Goal: Information Seeking & Learning: Understand process/instructions

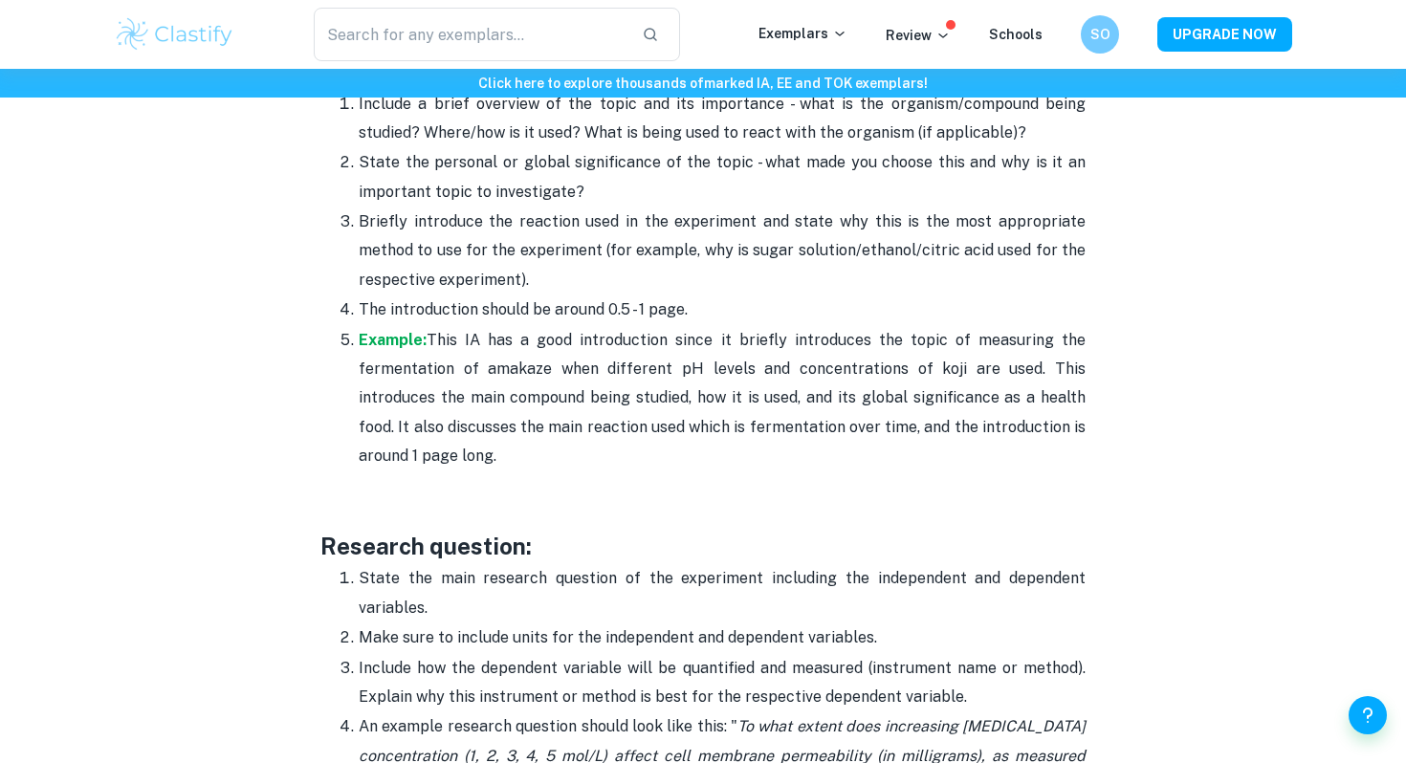
scroll to position [1321, 0]
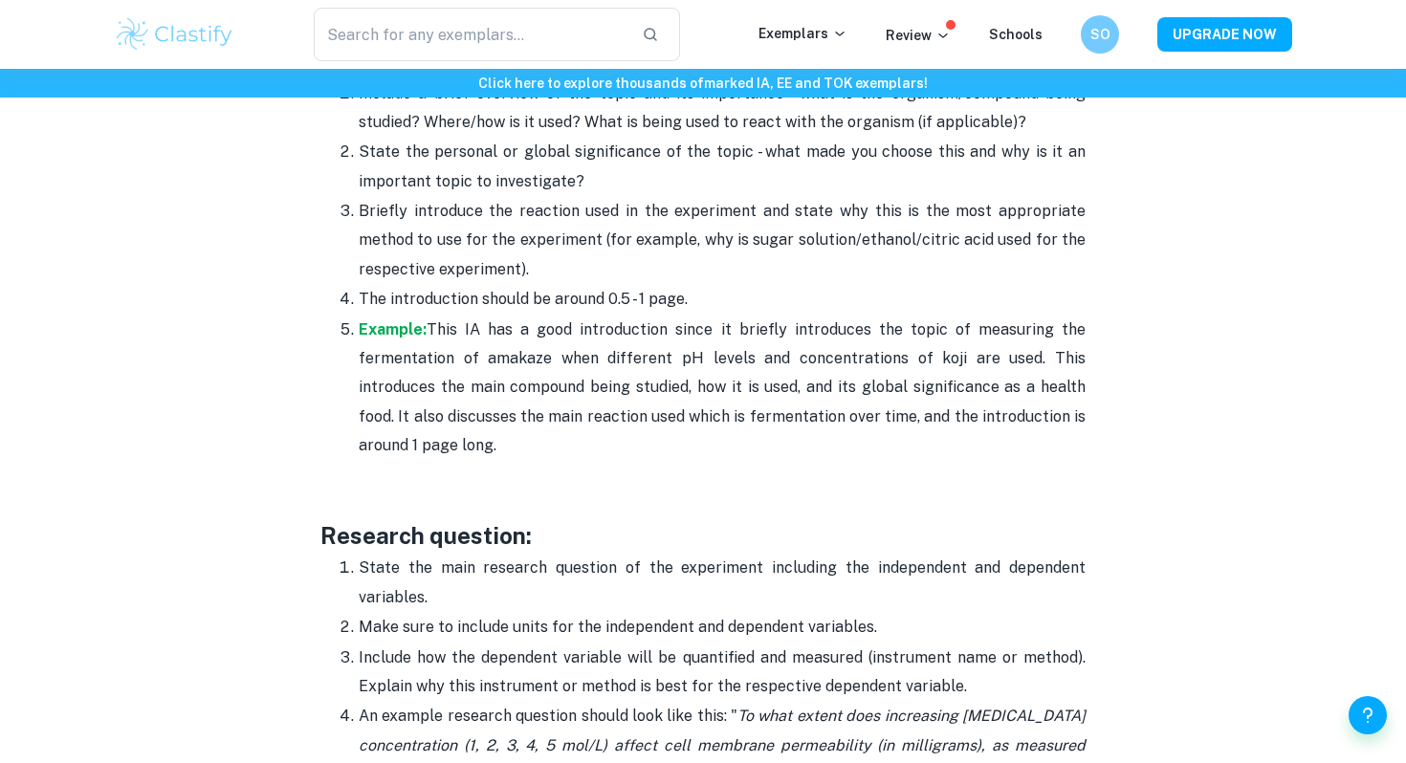
drag, startPoint x: 813, startPoint y: 458, endPoint x: 832, endPoint y: 274, distance: 185.6
click at [832, 274] on ol "Include a brief overview of the topic and its importance - what is the organism…" at bounding box center [702, 269] width 765 height 383
click at [832, 274] on p "Briefly introduce the reaction used in the experiment and state why this is the…" at bounding box center [722, 240] width 727 height 87
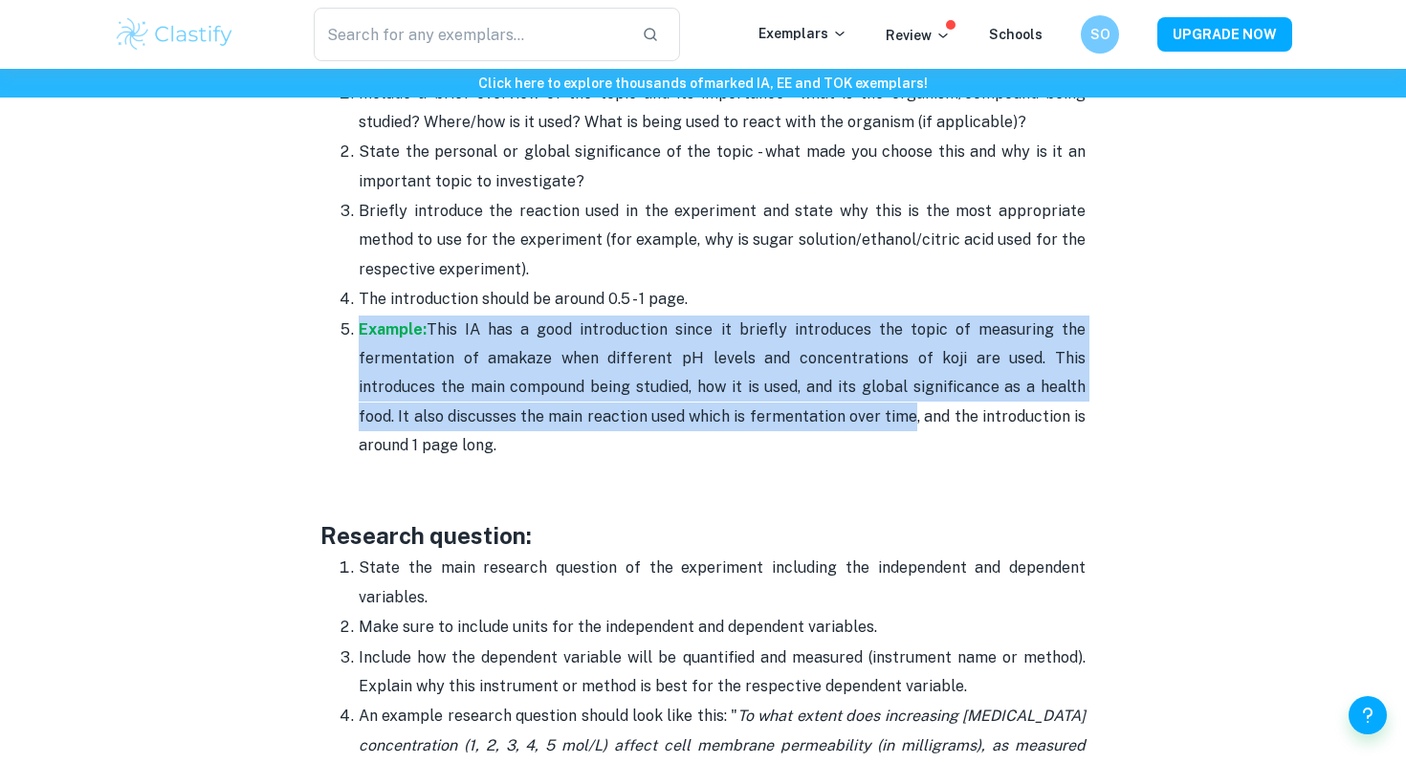
drag, startPoint x: 830, startPoint y: 305, endPoint x: 823, endPoint y: 419, distance: 114.1
click at [824, 419] on ol "Include a brief overview of the topic and its importance - what is the organism…" at bounding box center [702, 269] width 765 height 383
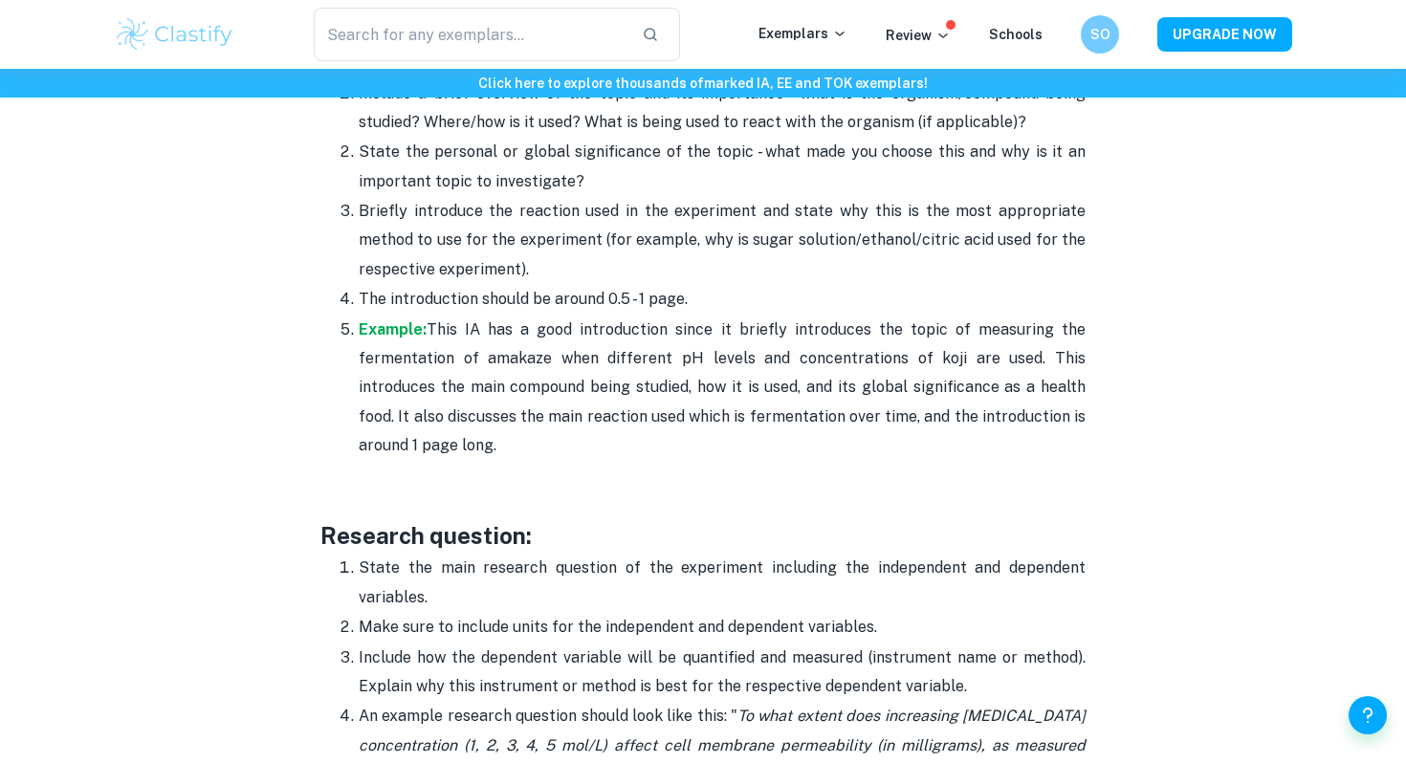
click at [818, 437] on p "Example: This IA has a good introduction since it briefly introduces the topic …" at bounding box center [722, 388] width 727 height 145
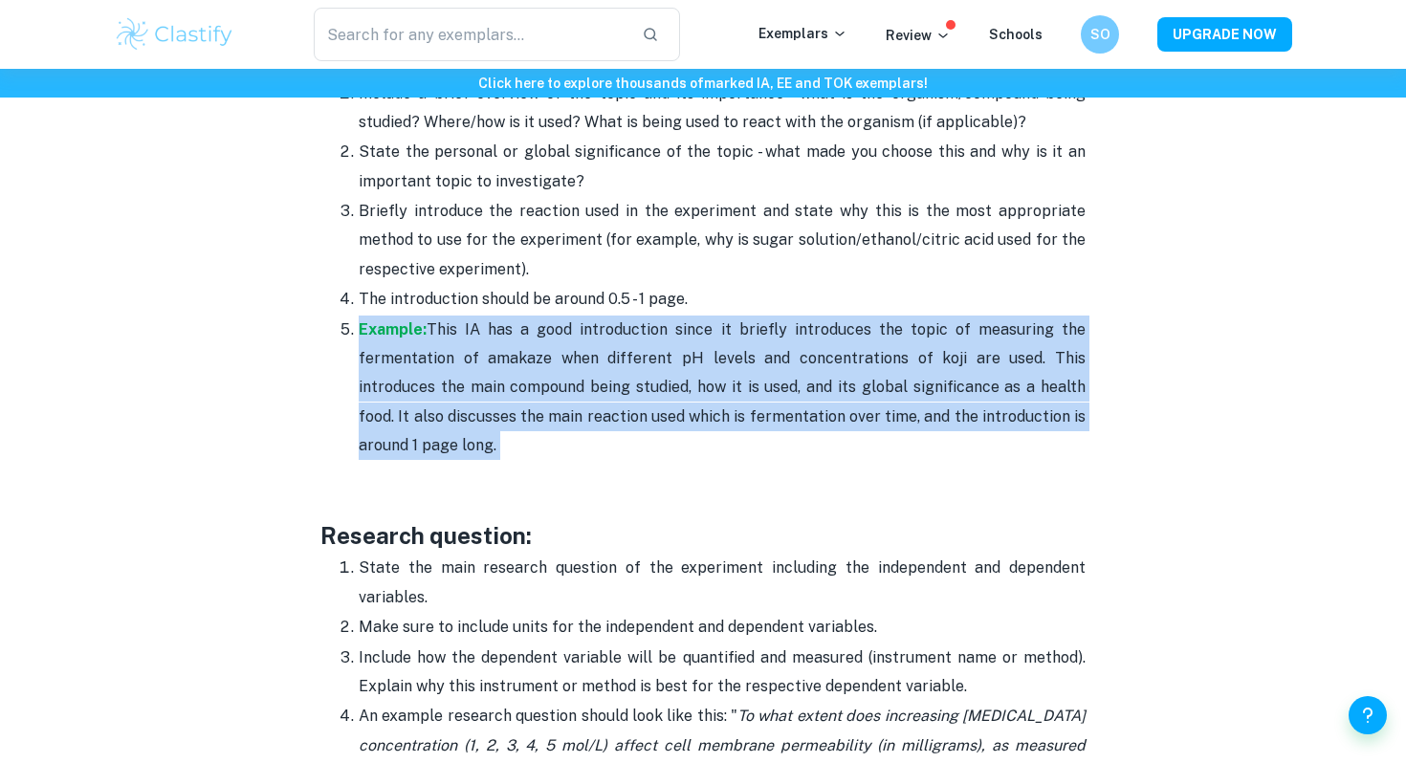
click at [818, 437] on p "Example: This IA has a good introduction since it briefly introduces the topic …" at bounding box center [722, 388] width 727 height 145
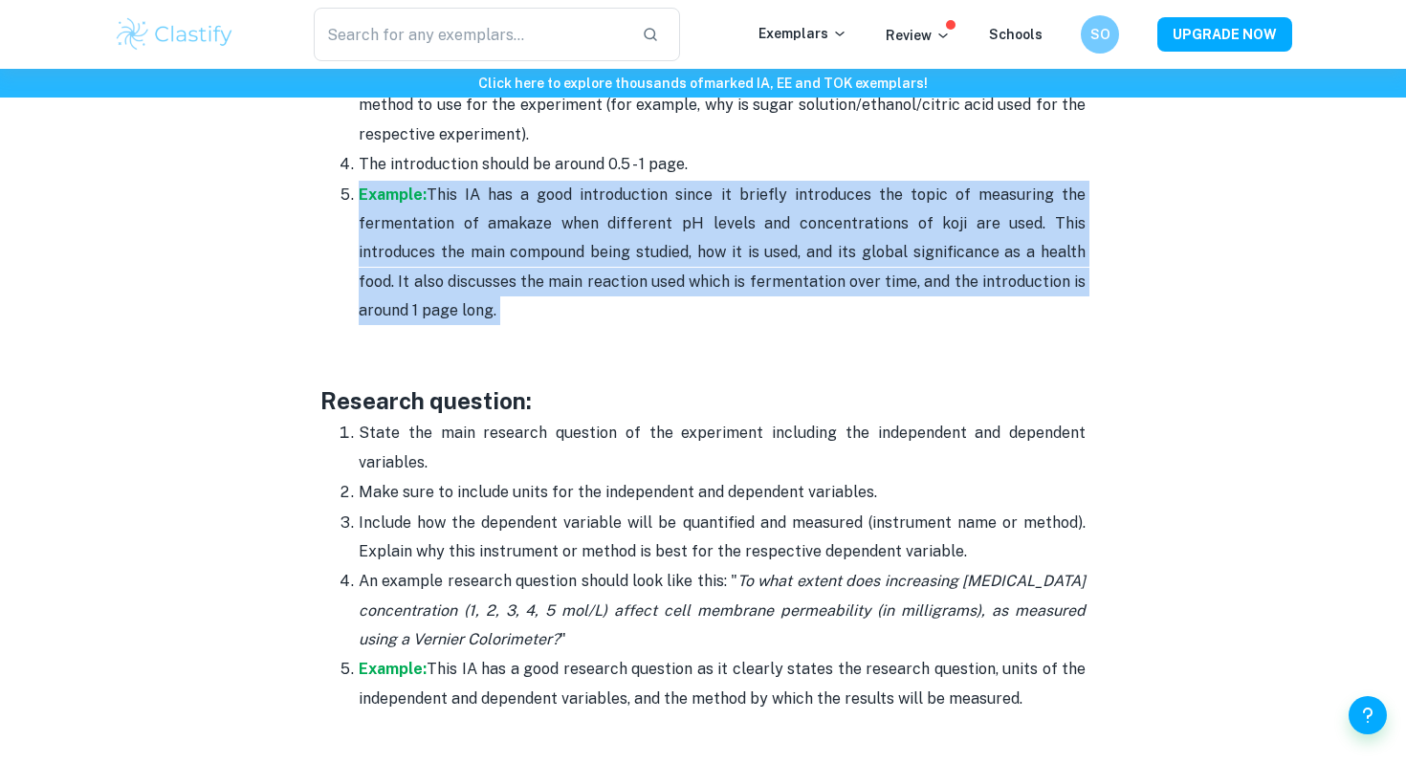
scroll to position [1483, 0]
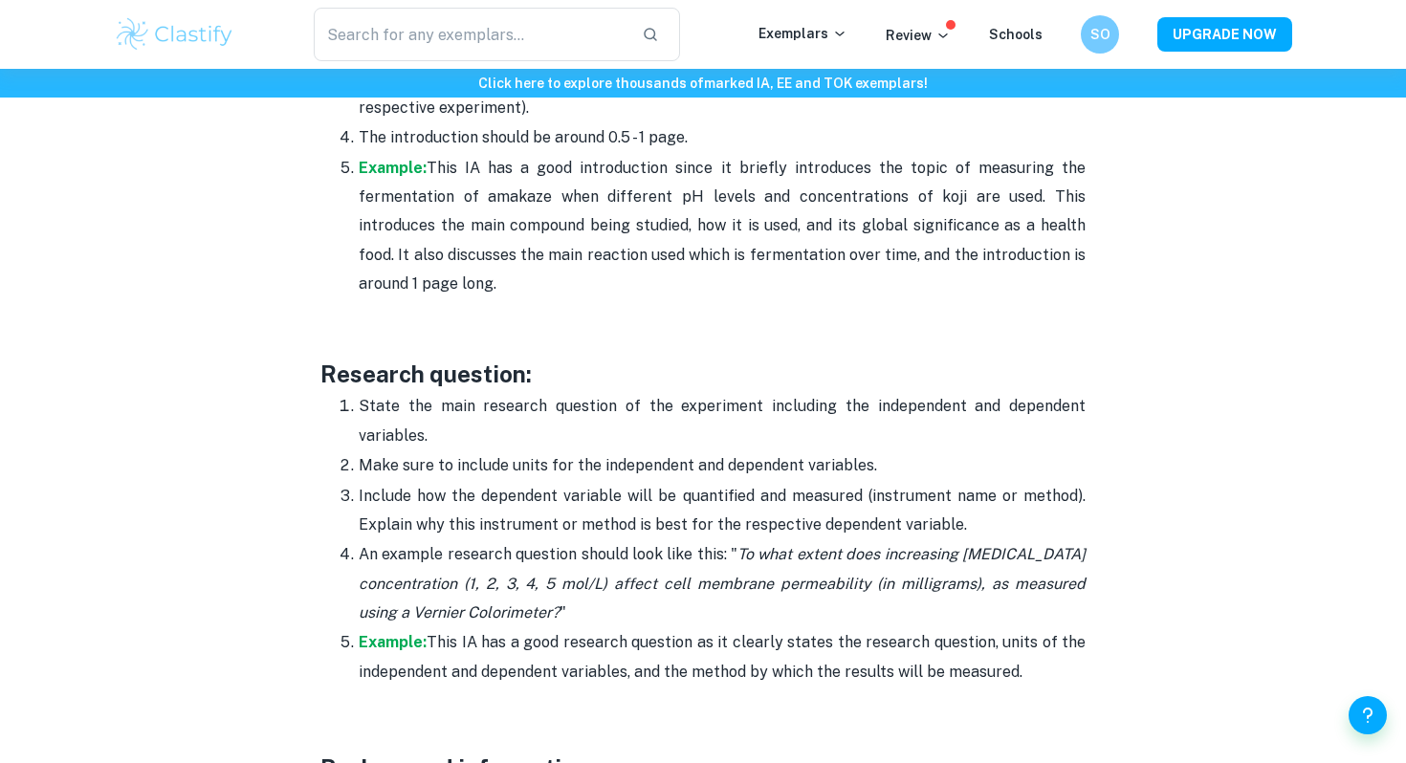
click at [812, 437] on p "State the main research question of the experiment including the independent an…" at bounding box center [722, 421] width 727 height 58
